Goal: Find specific page/section: Find specific page/section

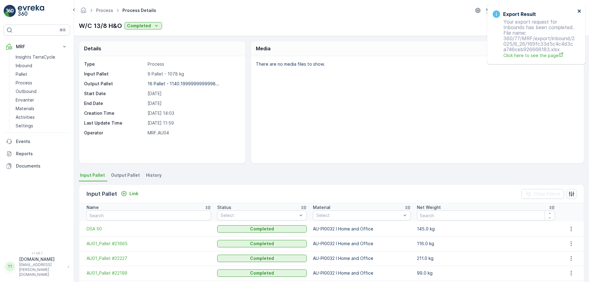
click at [579, 11] on icon "close" at bounding box center [579, 11] width 3 height 3
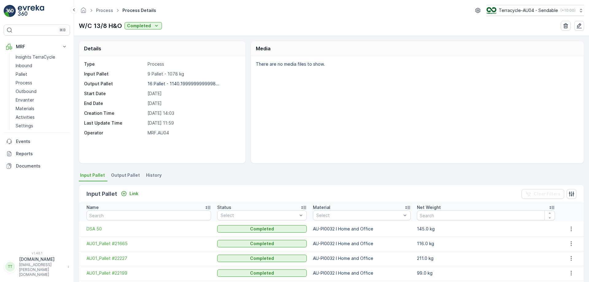
click at [525, 7] on button "Terracycle-AU04 - Sendable ( +10:00 )" at bounding box center [536, 10] width 98 height 11
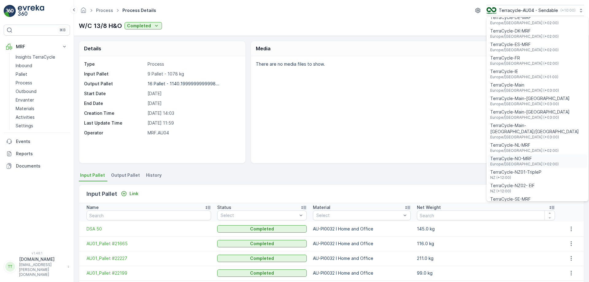
scroll to position [169, 0]
click at [523, 169] on span "TerraCycle-NZ01-TripleP" at bounding box center [515, 172] width 51 height 6
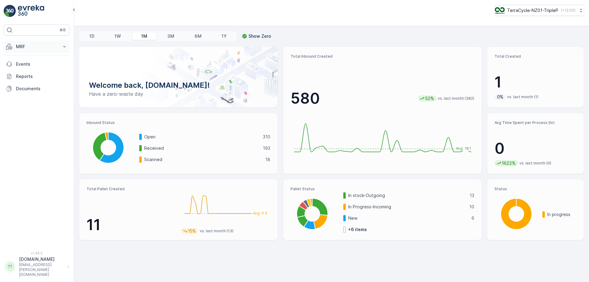
click at [37, 44] on p "MRF" at bounding box center [37, 47] width 42 height 6
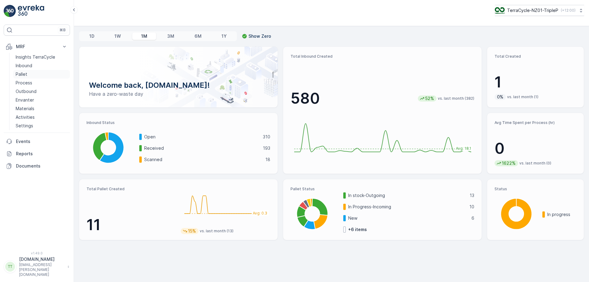
click at [28, 74] on link "Pallet" at bounding box center [41, 74] width 57 height 9
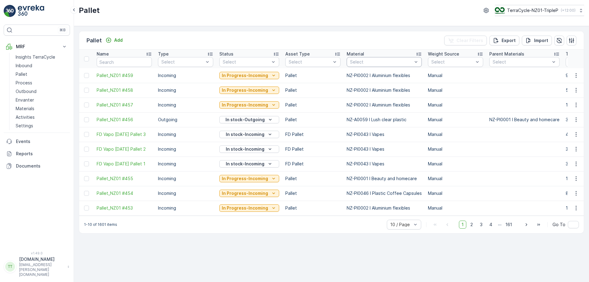
click at [383, 60] on div at bounding box center [381, 62] width 64 height 5
type input "carboard"
click at [369, 63] on div at bounding box center [381, 62] width 64 height 5
click at [393, 41] on div "Pallet Add Clear Filters Export Import" at bounding box center [331, 40] width 505 height 18
click at [375, 61] on div at bounding box center [381, 62] width 64 height 5
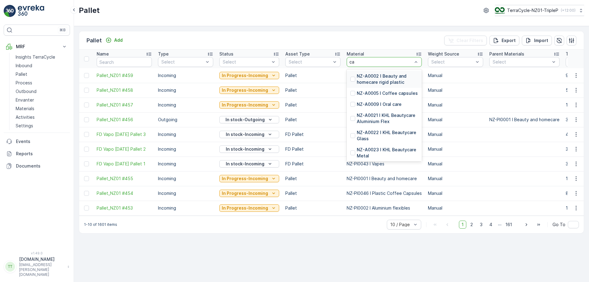
type input "c"
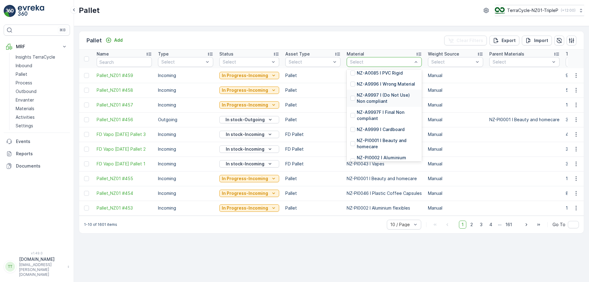
scroll to position [1213, 0]
click at [386, 132] on p "NZ-A9999 I Cardboard" at bounding box center [381, 128] width 48 height 6
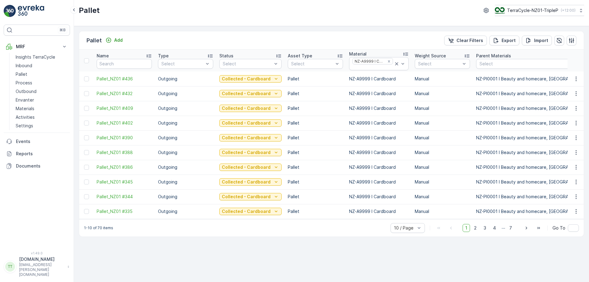
click at [359, 98] on td "NZ-A9999 I Cardboard" at bounding box center [379, 93] width 66 height 15
copy td "NZ-A9999 I Cardboard"
click at [394, 66] on icon at bounding box center [397, 64] width 6 height 6
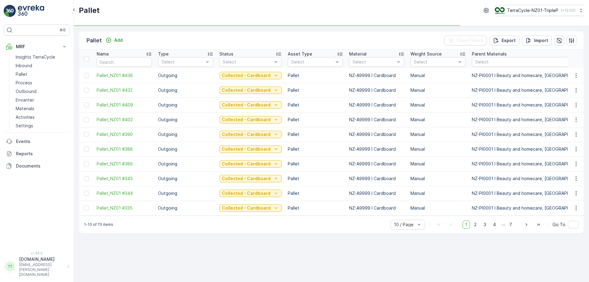
click at [361, 66] on div "Select" at bounding box center [376, 62] width 55 height 10
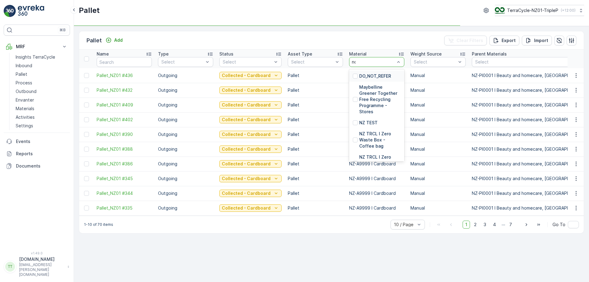
type input "non"
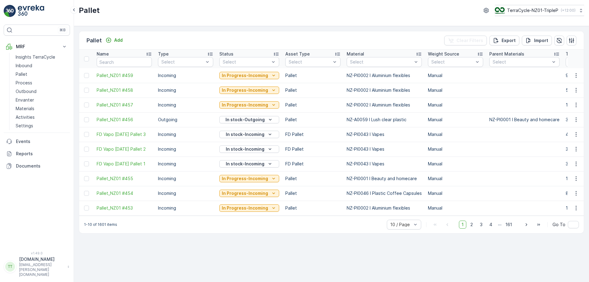
click at [362, 78] on td "NZ-PI0002 I Aluminium flexibles" at bounding box center [384, 75] width 81 height 15
click at [366, 65] on div "Select" at bounding box center [384, 62] width 75 height 10
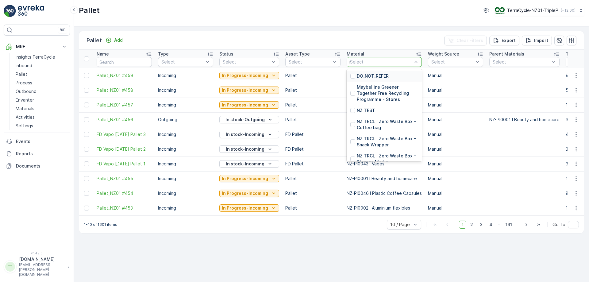
type input "non"
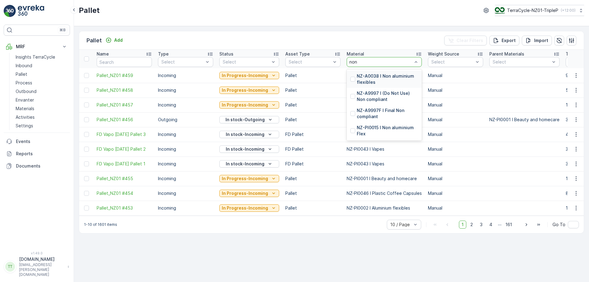
click at [364, 79] on p "NZ-A0038 I Non aluminium flexibles" at bounding box center [387, 79] width 61 height 12
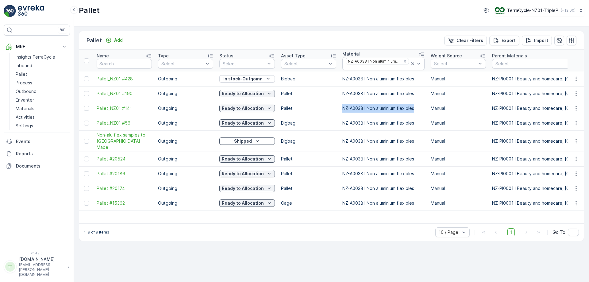
drag, startPoint x: 340, startPoint y: 107, endPoint x: 415, endPoint y: 107, distance: 74.9
click at [415, 107] on td "NZ-A0038 I Non aluminium flexibles" at bounding box center [383, 108] width 88 height 15
copy td "NZ-A0038 I Non aluminium flexibles"
click at [376, 68] on div at bounding box center [377, 67] width 64 height 5
type input "wron"
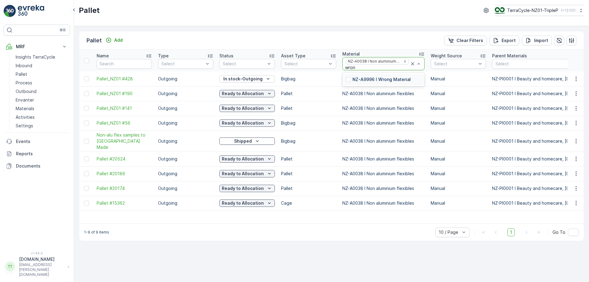
click at [371, 80] on p "NZ-A9996 I Wrong Material" at bounding box center [382, 79] width 58 height 6
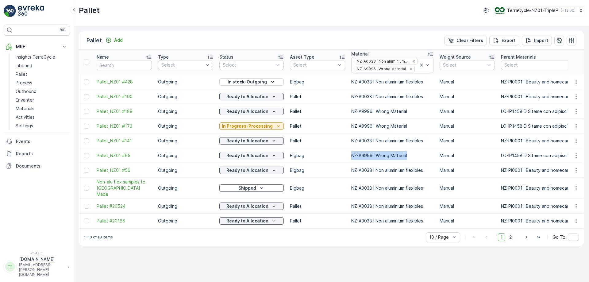
drag, startPoint x: 348, startPoint y: 155, endPoint x: 405, endPoint y: 156, distance: 57.1
click at [405, 156] on td "NZ-A9996 I Wrong Material" at bounding box center [392, 155] width 88 height 15
copy td "NZ-A9996 I Wrong Material"
click at [419, 65] on icon at bounding box center [422, 65] width 6 height 6
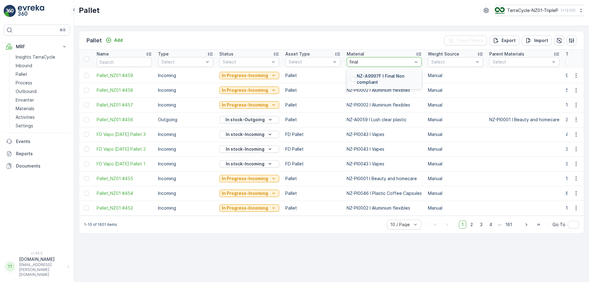
type input "final"
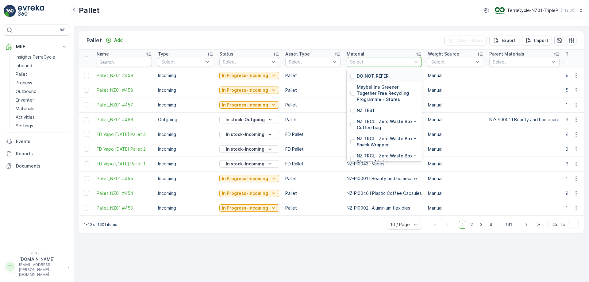
click at [387, 65] on div "Select" at bounding box center [384, 62] width 75 height 10
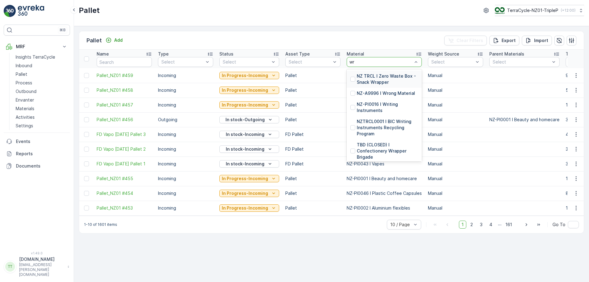
type input "wro"
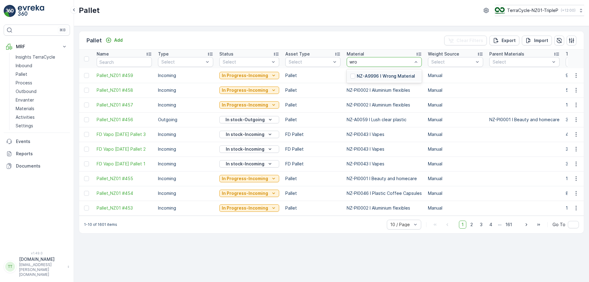
click at [382, 74] on p "NZ-A9996 I Wrong Material" at bounding box center [386, 76] width 58 height 6
